Goal: Check status

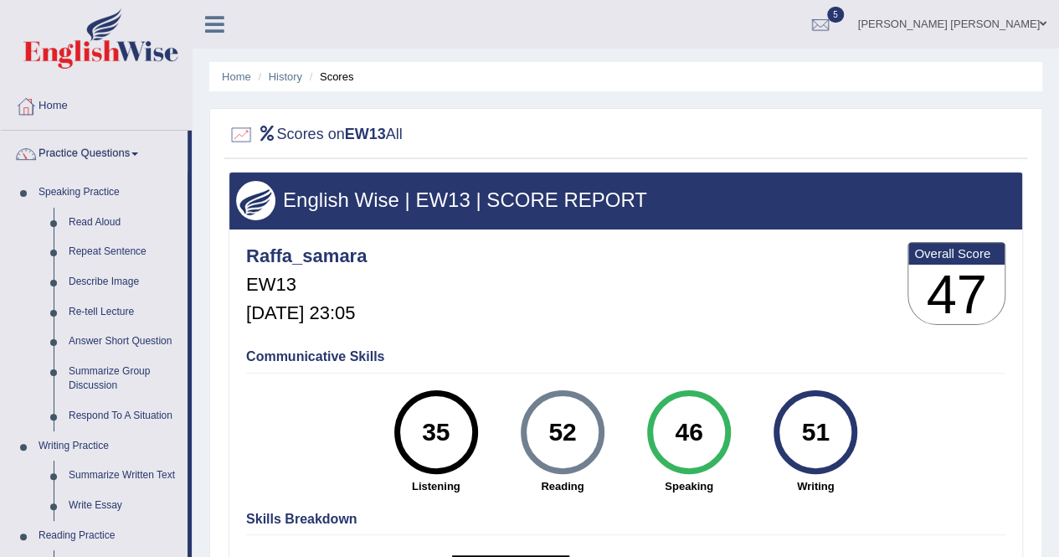
click at [294, 70] on li "History" at bounding box center [278, 77] width 49 height 16
click at [291, 80] on link "History" at bounding box center [285, 76] width 33 height 13
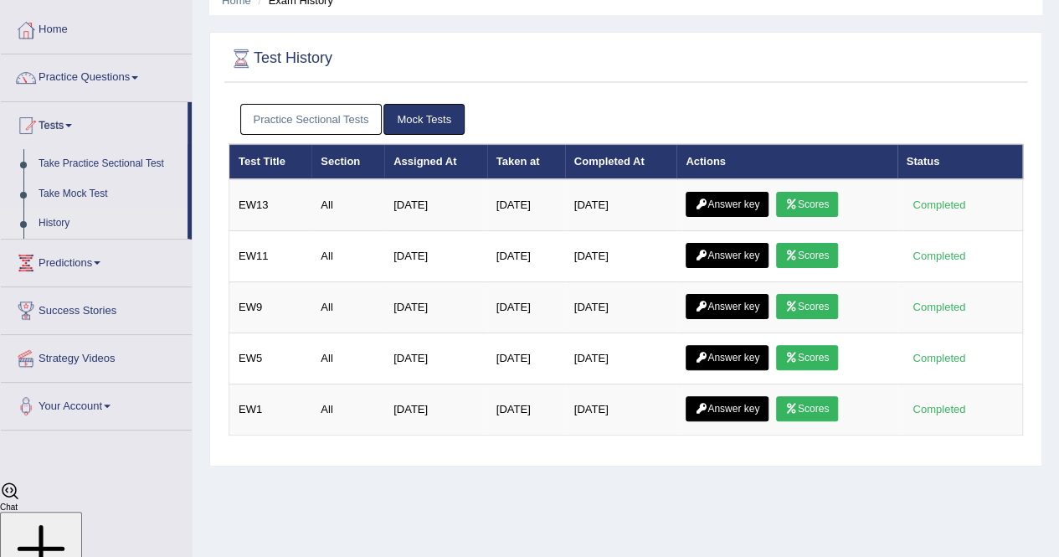
scroll to position [3886, 0]
click at [728, 193] on link "Answer key" at bounding box center [727, 204] width 83 height 25
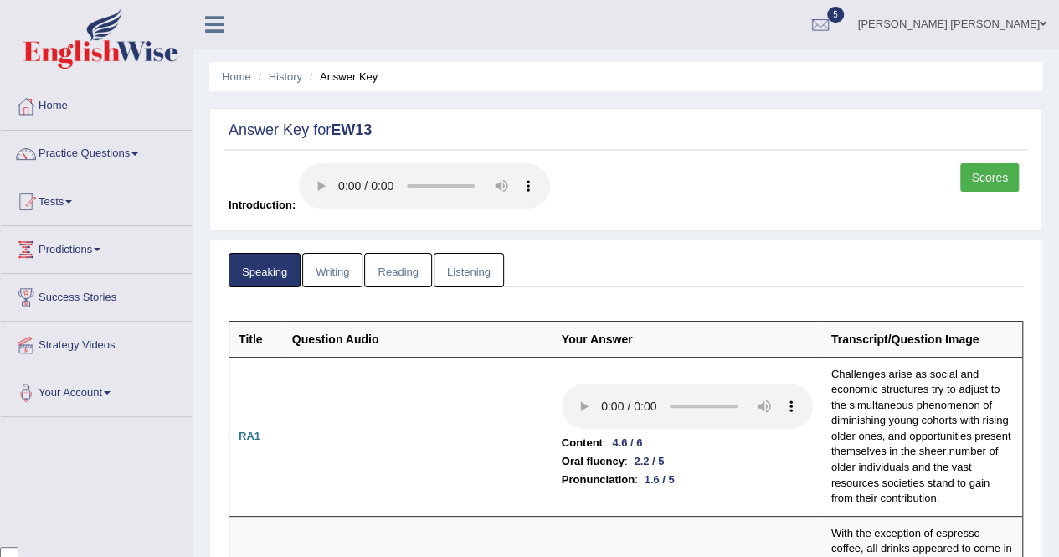
click at [333, 265] on link "Writing" at bounding box center [332, 270] width 60 height 34
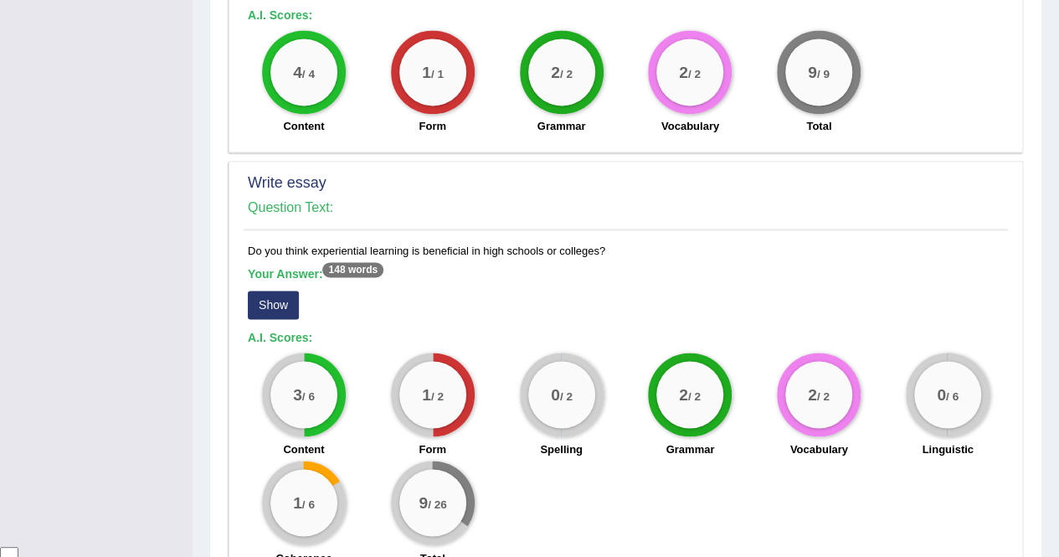
scroll to position [1270, 0]
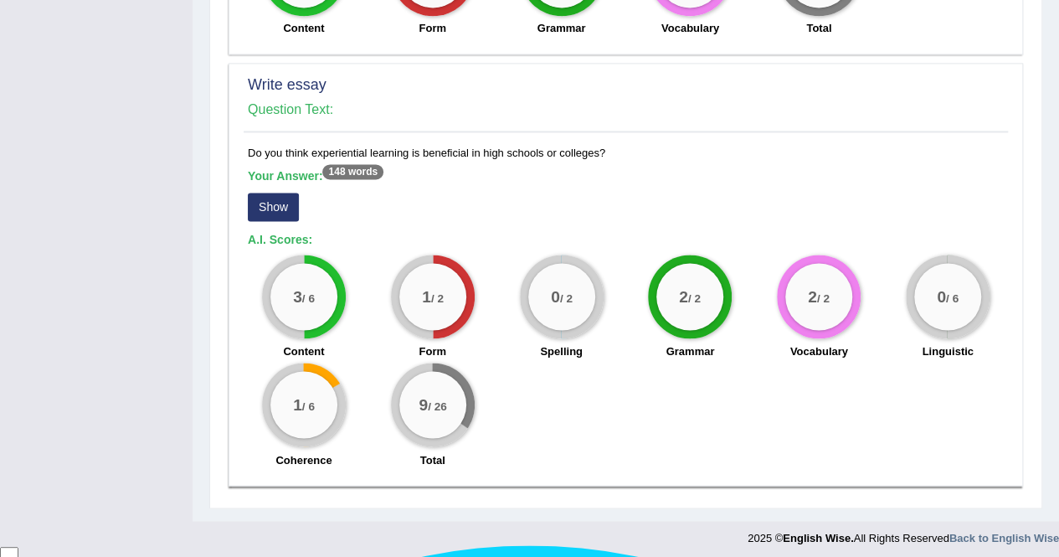
click at [271, 201] on button "Show" at bounding box center [273, 207] width 51 height 28
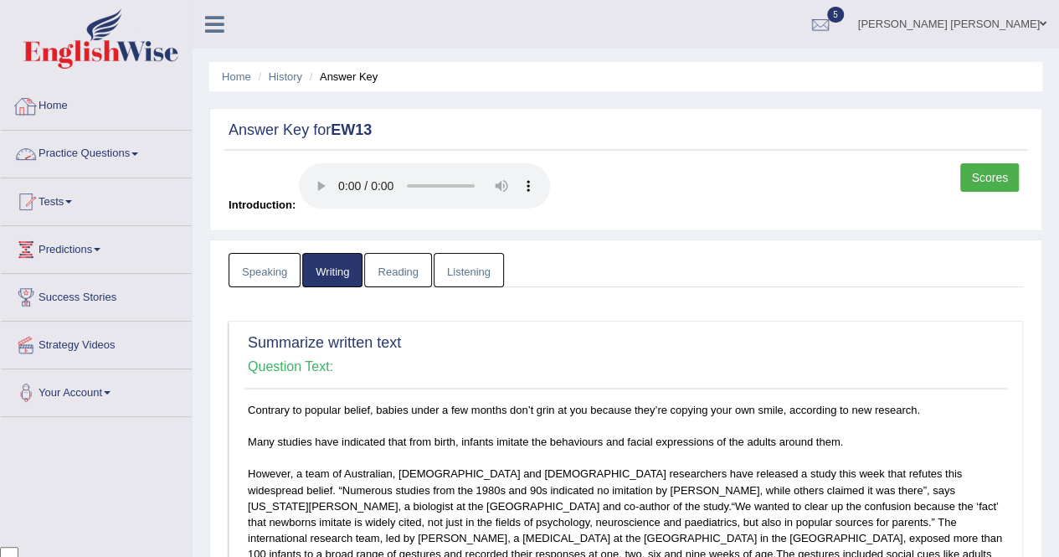
scroll to position [84, 0]
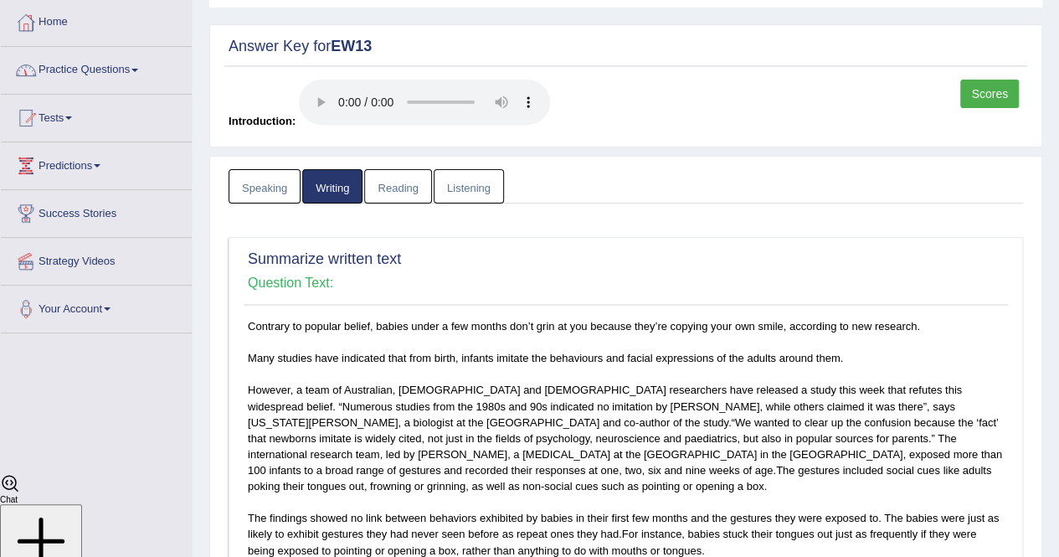
click at [411, 185] on link "Reading" at bounding box center [397, 186] width 67 height 34
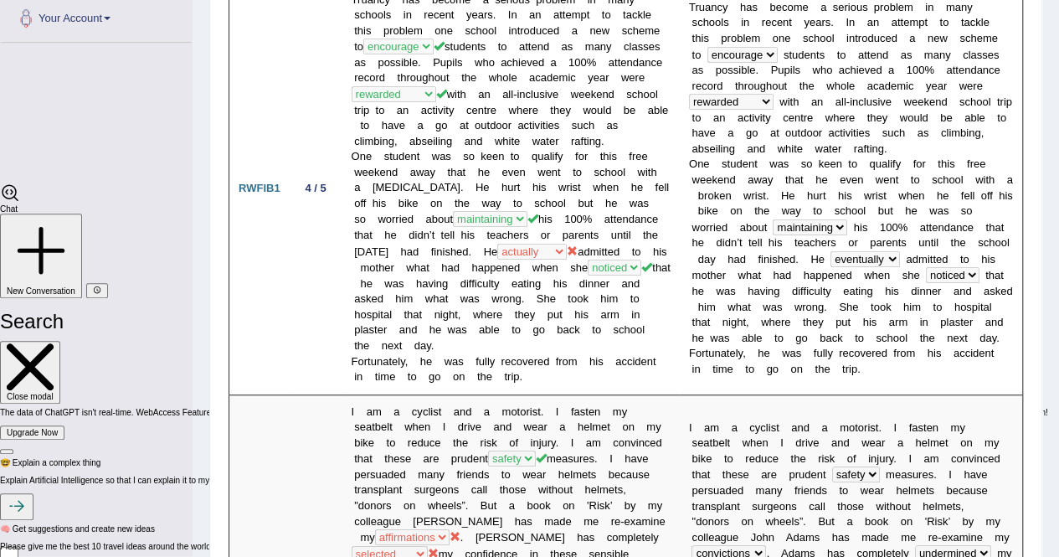
scroll to position [167, 0]
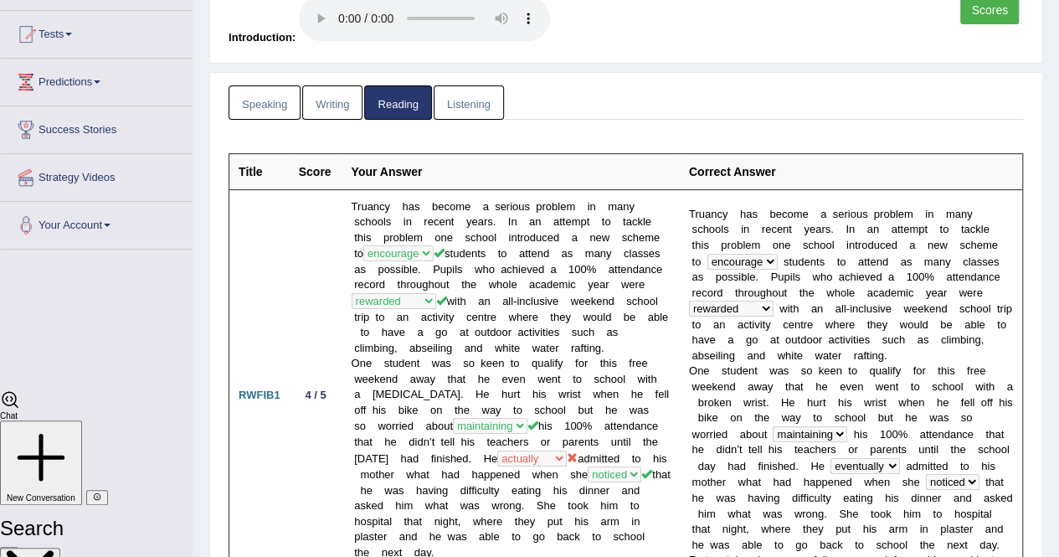
click at [467, 103] on link "Listening" at bounding box center [469, 102] width 70 height 34
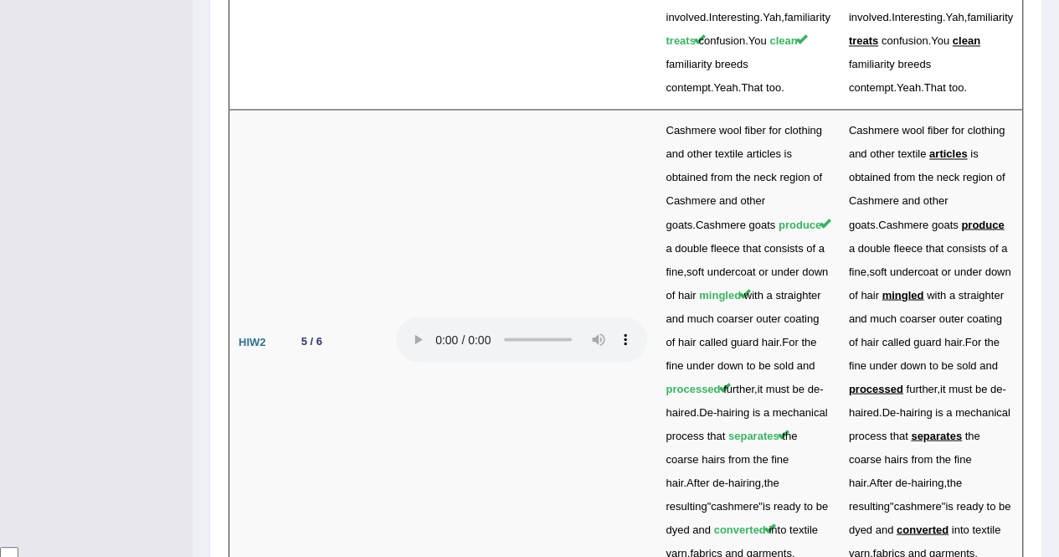
scroll to position [4696, 0]
